Goal: Task Accomplishment & Management: Manage account settings

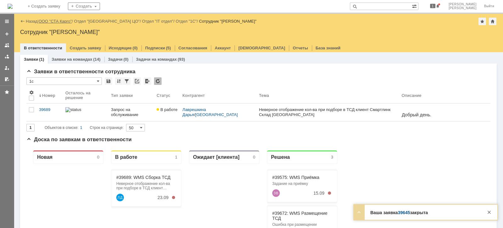
click at [62, 20] on link "ООО "СТА Карго"" at bounding box center [55, 21] width 33 height 5
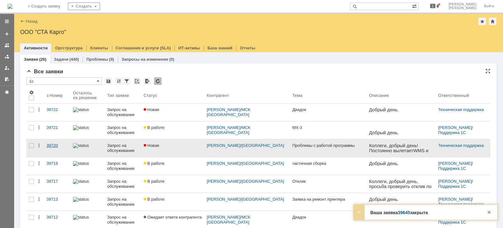
click at [53, 142] on link "39720" at bounding box center [57, 148] width 26 height 18
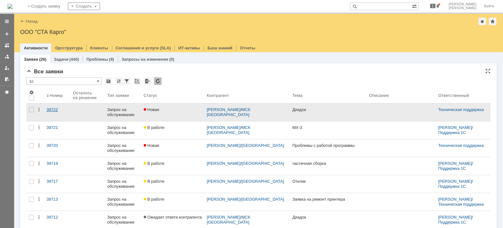
click at [52, 109] on div "39722" at bounding box center [57, 109] width 21 height 5
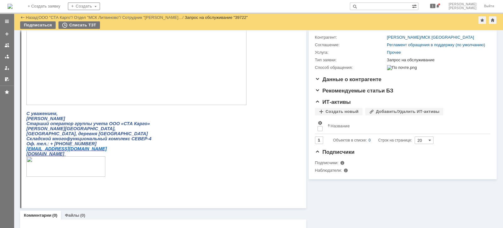
click at [105, 86] on img at bounding box center [136, 56] width 220 height 97
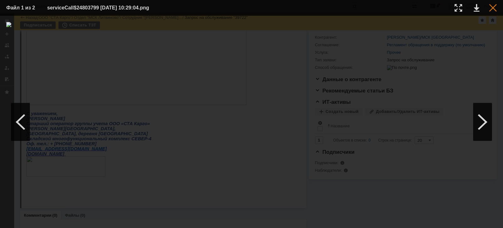
click at [493, 9] on div at bounding box center [493, 8] width 8 height 8
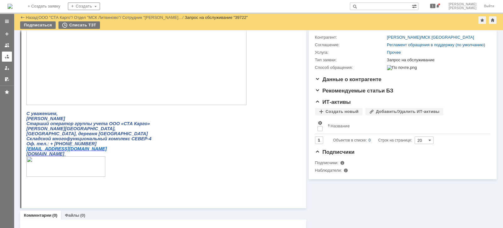
click at [9, 55] on link at bounding box center [7, 57] width 10 height 10
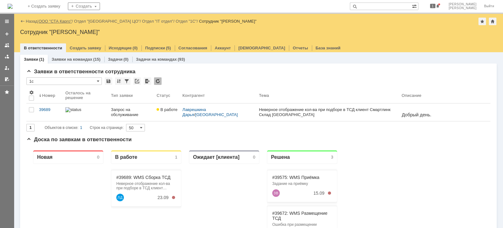
click at [65, 21] on link "ООО "СТА Карго"" at bounding box center [55, 21] width 33 height 5
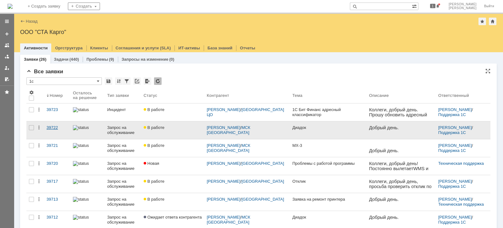
click at [54, 124] on link "39722" at bounding box center [57, 130] width 26 height 18
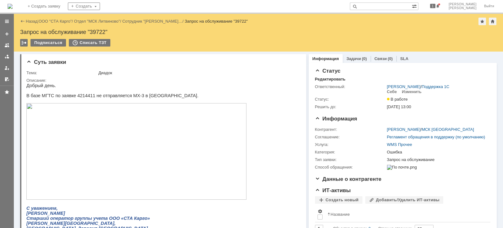
click at [95, 31] on div "Запрос на обслуживание "39722"" at bounding box center [258, 32] width 477 height 6
copy div "39722"
click at [82, 94] on p "В базе МГТС по заявке 4214411 не отправляется МХ-3 в [GEOGRAPHIC_DATA]." at bounding box center [136, 95] width 220 height 5
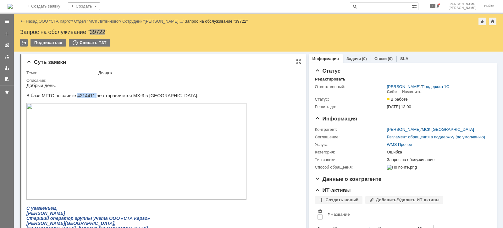
copy p "4214411"
click at [154, 174] on img at bounding box center [136, 151] width 220 height 97
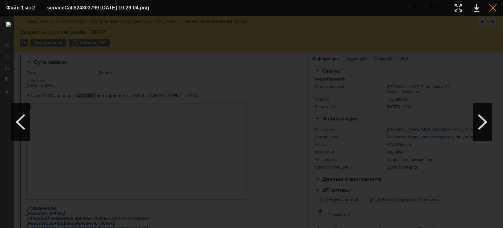
click at [493, 7] on div at bounding box center [493, 8] width 8 height 8
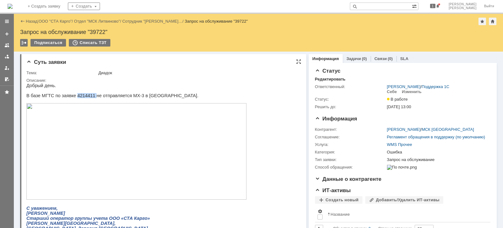
click at [93, 129] on img at bounding box center [136, 151] width 220 height 97
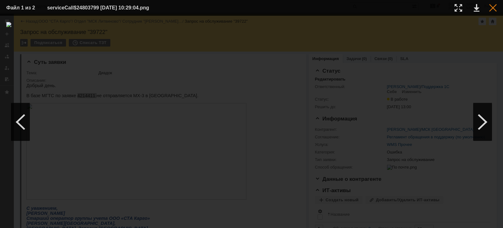
click at [494, 7] on div at bounding box center [493, 8] width 8 height 8
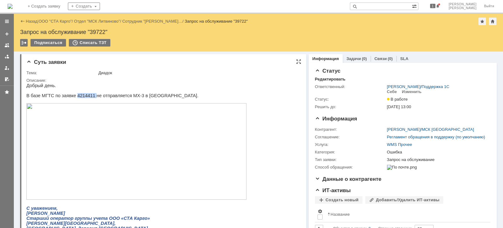
click at [154, 134] on img at bounding box center [136, 151] width 220 height 97
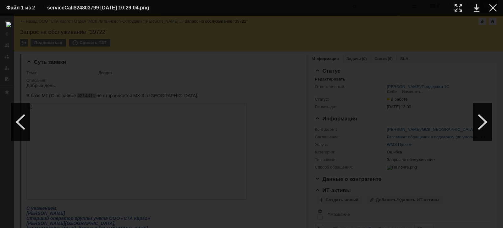
click at [494, 8] on div at bounding box center [493, 8] width 8 height 8
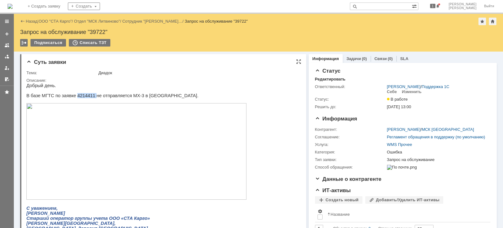
click at [79, 96] on p "В базе МГТС по заявке 4214411 не отправляется МХ-3 в [GEOGRAPHIC_DATA]." at bounding box center [136, 95] width 220 height 5
click at [80, 96] on p "В базе МГТС по заявке 4214411 не отправляется МХ-3 в [GEOGRAPHIC_DATA]." at bounding box center [136, 95] width 220 height 5
copy p "4214411"
click at [108, 145] on img at bounding box center [136, 151] width 220 height 97
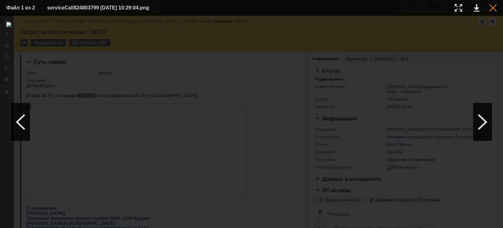
click at [490, 8] on div at bounding box center [493, 8] width 8 height 8
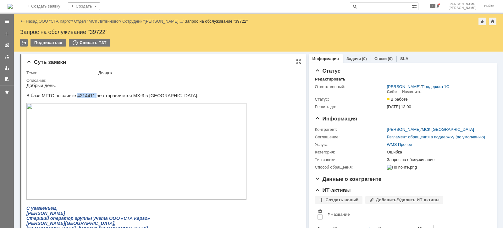
click at [140, 134] on img at bounding box center [136, 151] width 220 height 97
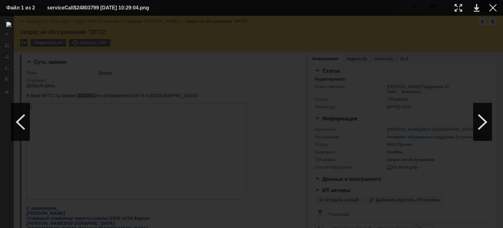
click at [491, 6] on div at bounding box center [493, 8] width 8 height 8
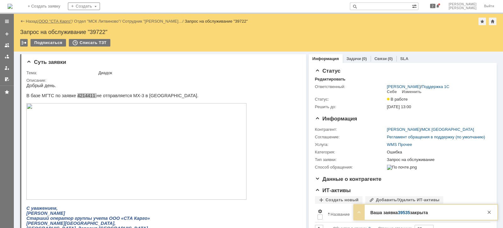
click at [61, 20] on link "ООО "СТА Карго"" at bounding box center [55, 21] width 33 height 5
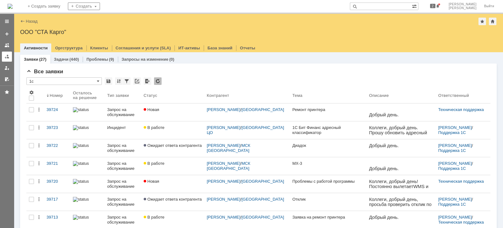
click at [8, 55] on div at bounding box center [6, 56] width 5 height 5
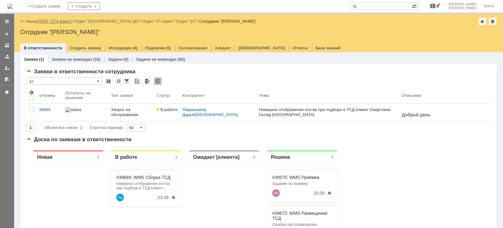
click at [56, 20] on link "ООО "СТА Карго"" at bounding box center [55, 21] width 33 height 5
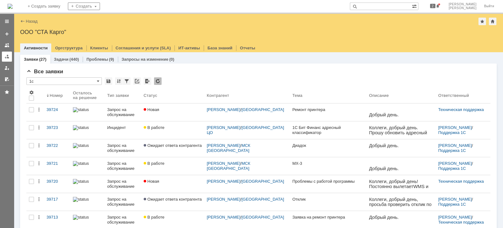
click at [9, 56] on div at bounding box center [6, 56] width 5 height 5
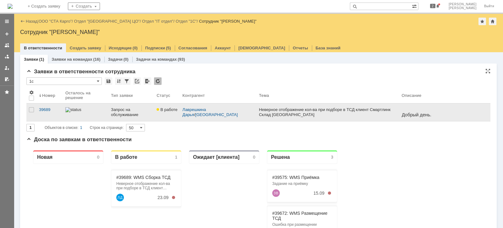
click at [114, 111] on link "Запрос на обслуживание" at bounding box center [132, 112] width 46 height 18
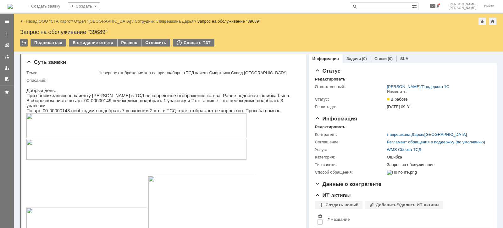
click at [100, 32] on div "Запрос на обслуживание "39689"" at bounding box center [258, 32] width 477 height 6
copy div "39689"
click at [2, 57] on div at bounding box center [7, 49] width 14 height 69
click at [3, 56] on link at bounding box center [7, 57] width 10 height 10
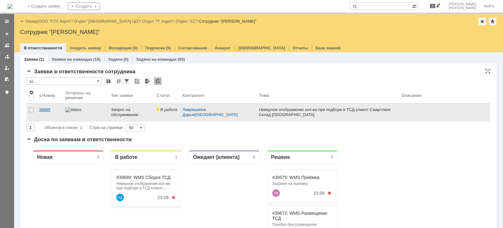
click at [43, 108] on div "39689" at bounding box center [49, 109] width 21 height 5
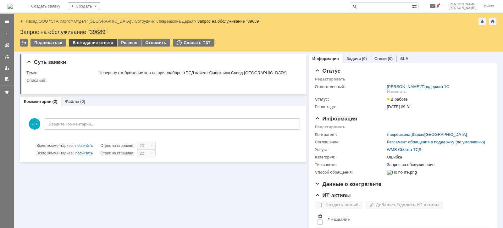
click at [96, 41] on div "В ожидание ответа" at bounding box center [93, 43] width 48 height 8
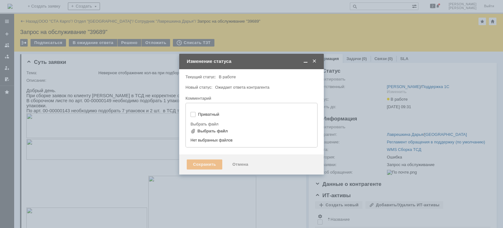
type input "[не указано]"
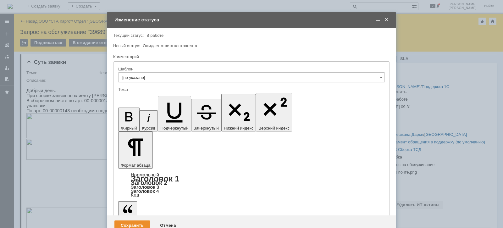
drag, startPoint x: 161, startPoint y: 1739, endPoint x: 169, endPoint y: 1748, distance: 11.8
click at [132, 220] on div "Сохранить" at bounding box center [132, 225] width 36 height 10
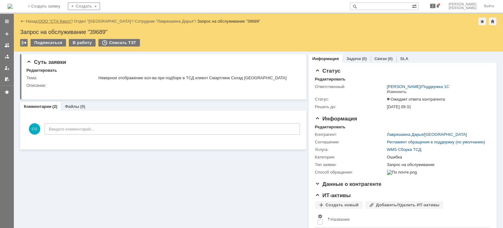
click at [64, 20] on link "ООО "СТА Карго"" at bounding box center [55, 21] width 33 height 5
